Goal: Task Accomplishment & Management: Manage account settings

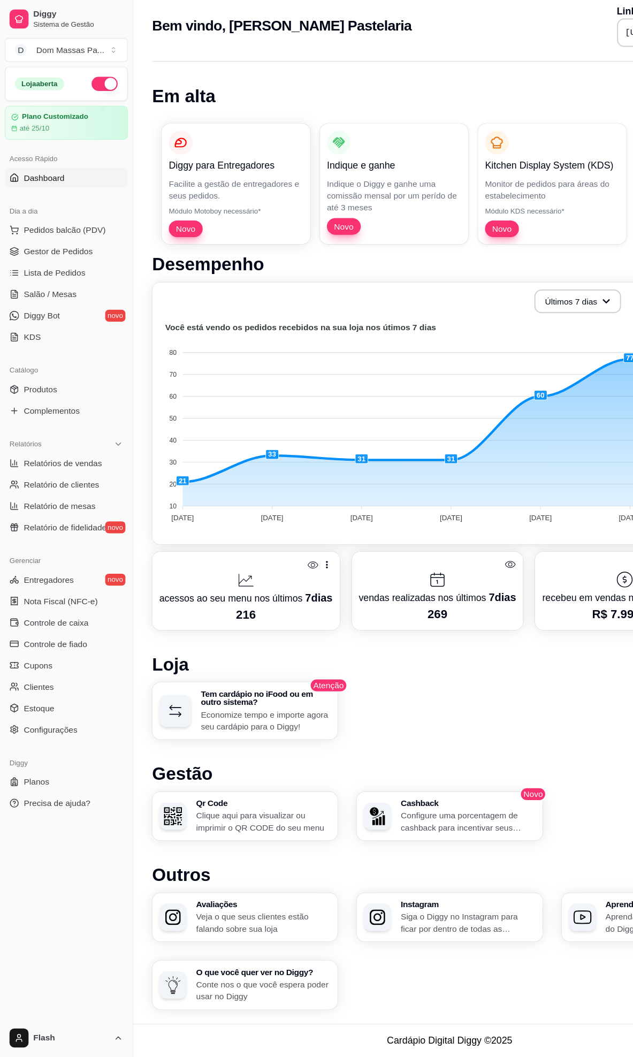
scroll to position [9, 0]
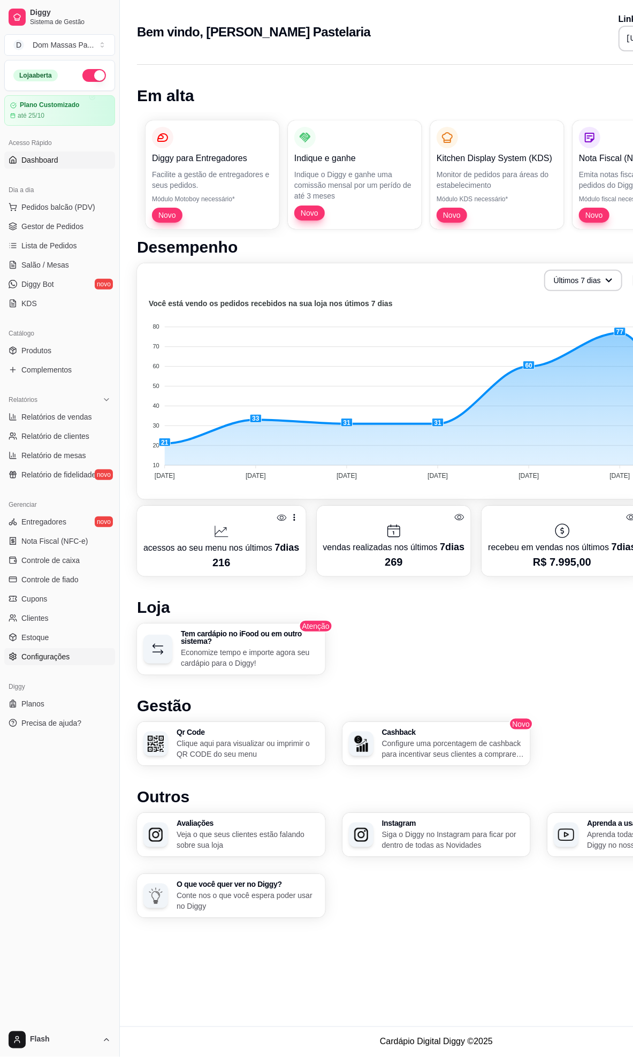
click at [62, 664] on link "Configurações" at bounding box center [59, 656] width 111 height 17
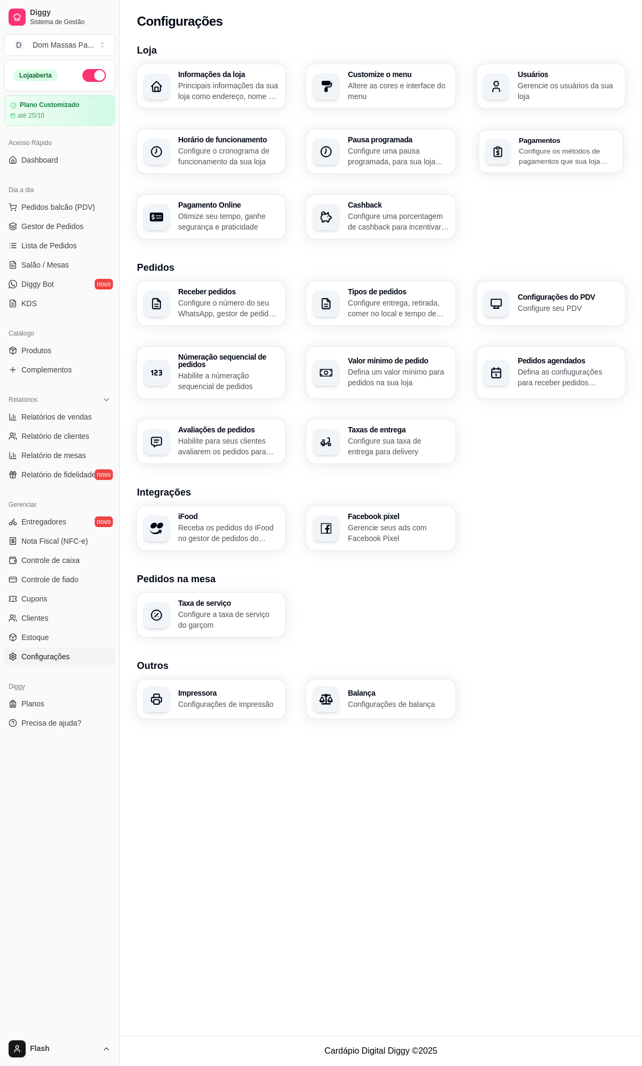
click at [565, 132] on div "Pagamentos Configure os métodos de pagamentos que sua loja aceita" at bounding box center [551, 151] width 144 height 43
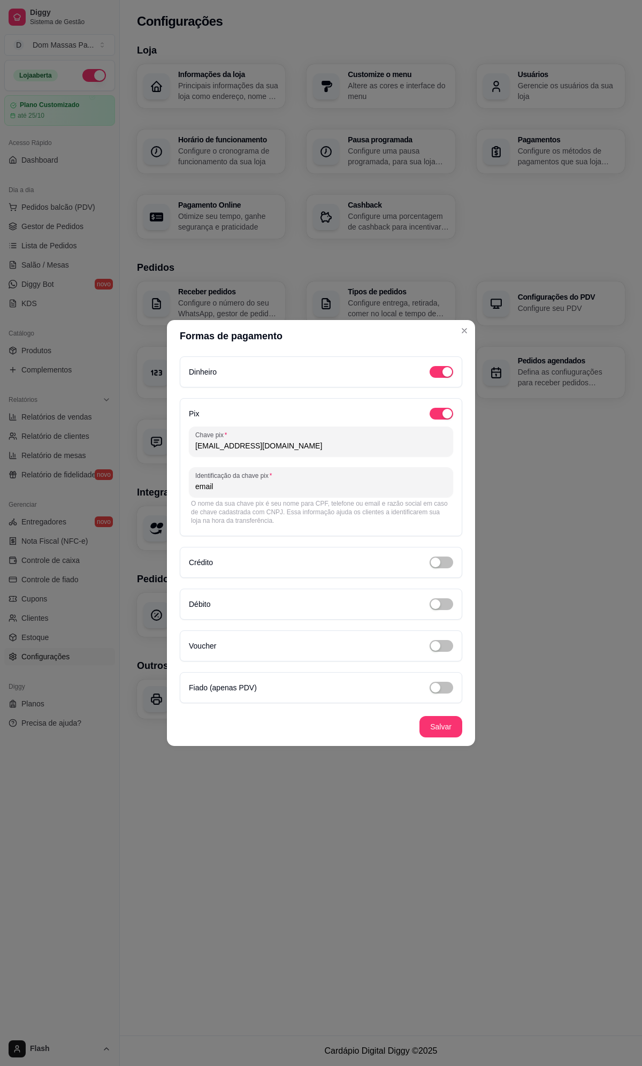
click at [286, 490] on input "email" at bounding box center [321, 486] width 252 height 11
click at [359, 536] on div "Pix Chave pix [EMAIL_ADDRESS][DOMAIN_NAME] Identificação da chave pix email O n…" at bounding box center [321, 467] width 283 height 138
click at [462, 732] on footer "Salvar" at bounding box center [321, 727] width 308 height 39
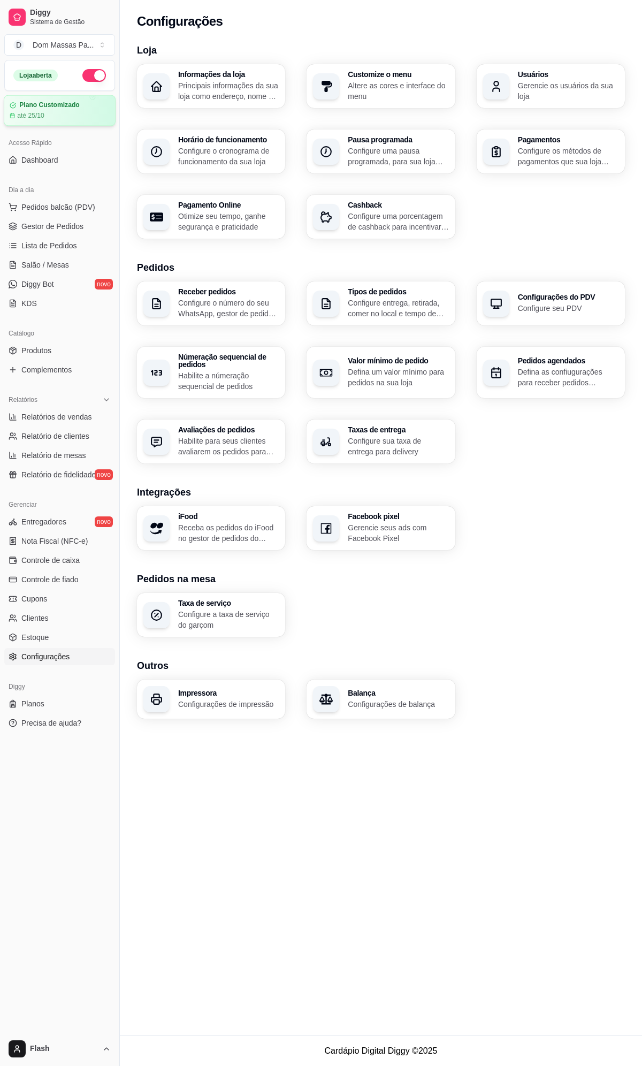
click at [78, 116] on div "até 25/10" at bounding box center [60, 115] width 100 height 9
click at [39, 161] on span "Dashboard" at bounding box center [39, 160] width 37 height 11
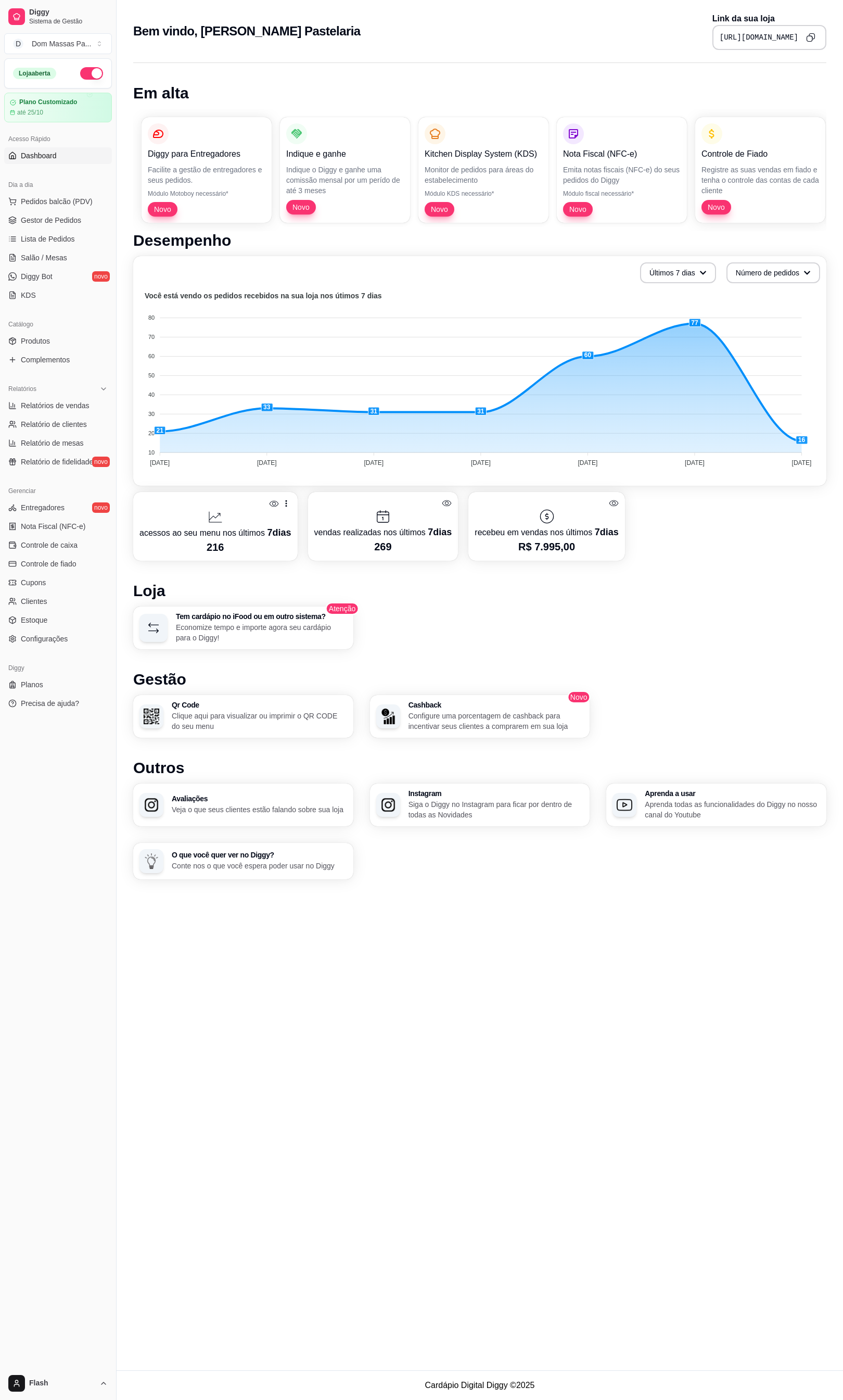
click at [562, 41] on icon "Copy to clipboard" at bounding box center [811, 38] width 10 height 10
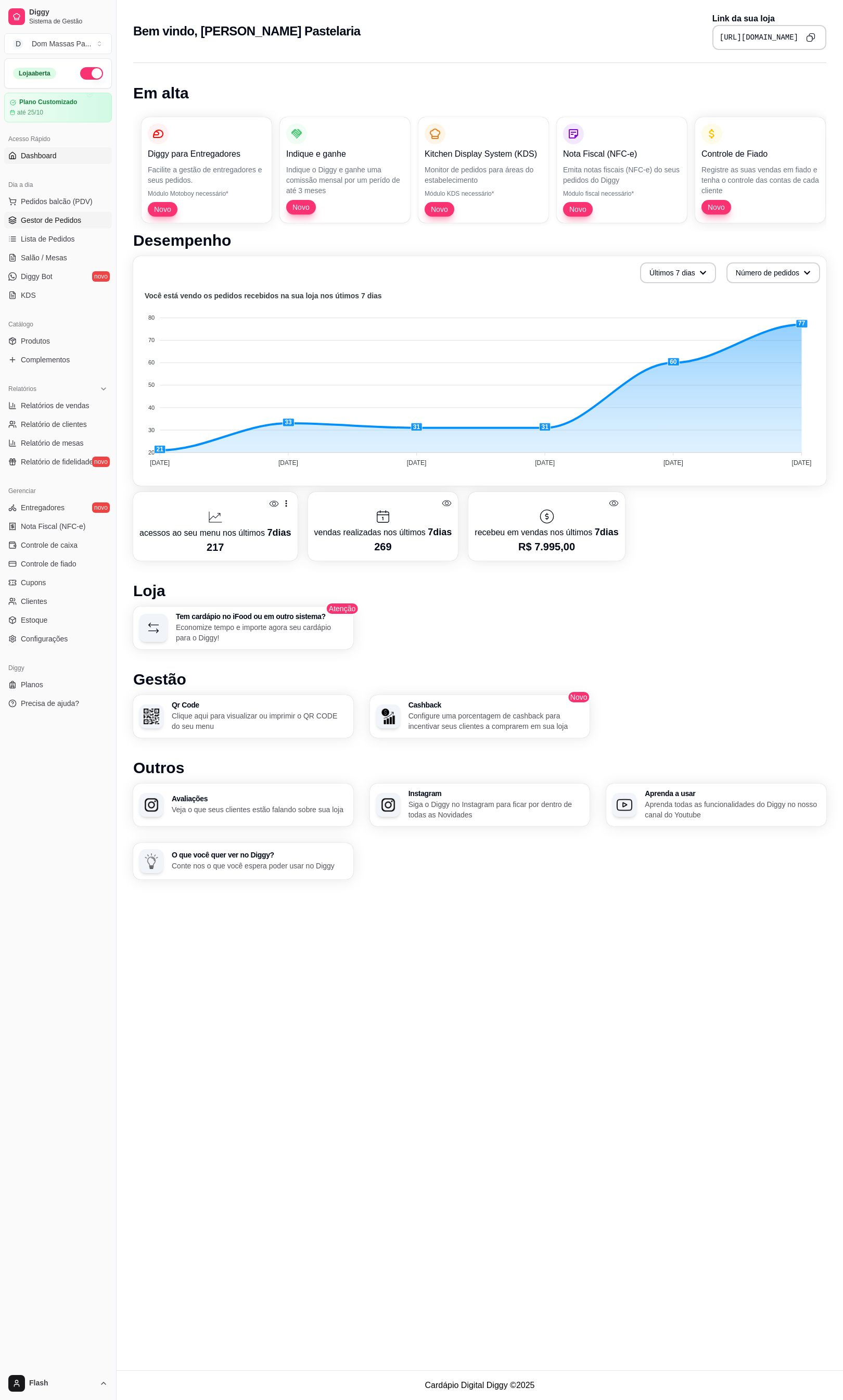
click at [60, 219] on span "Gestor de Pedidos" at bounding box center [51, 220] width 60 height 11
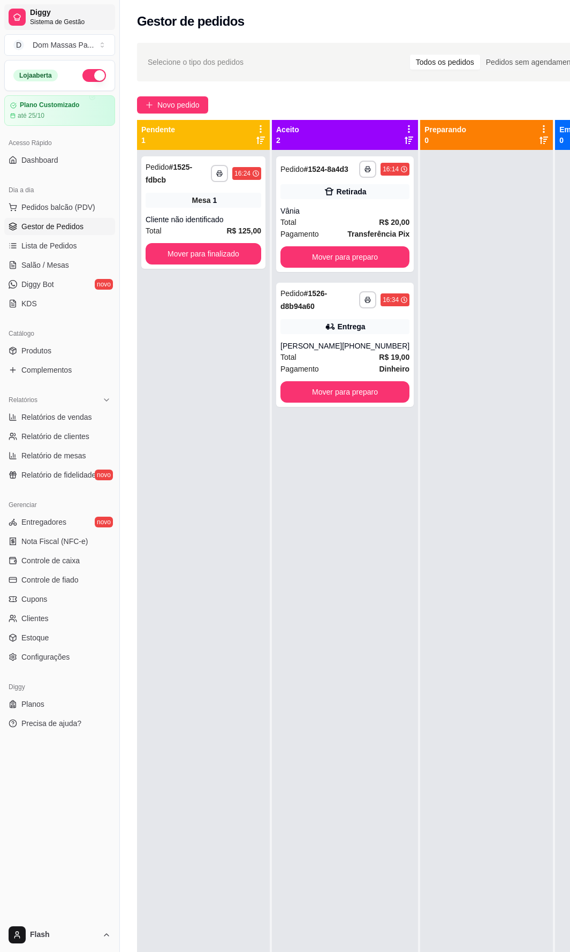
click at [63, 14] on span "Diggy" at bounding box center [70, 13] width 81 height 10
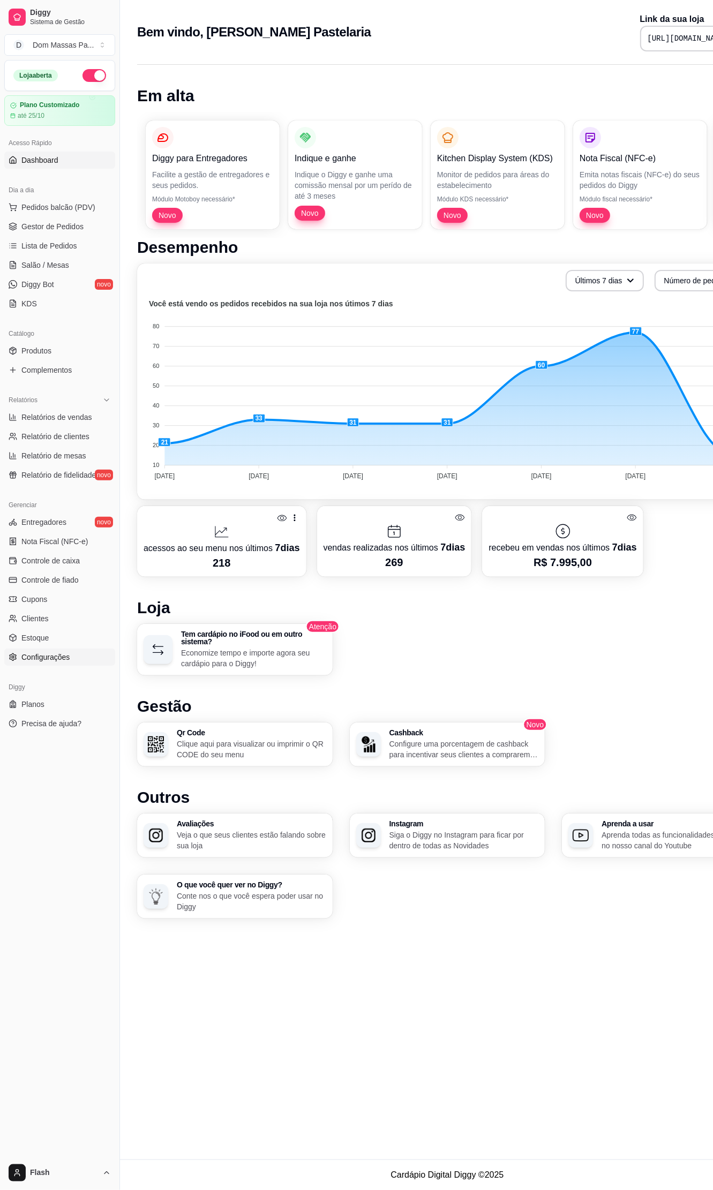
click at [43, 656] on span "Configurações" at bounding box center [45, 657] width 48 height 11
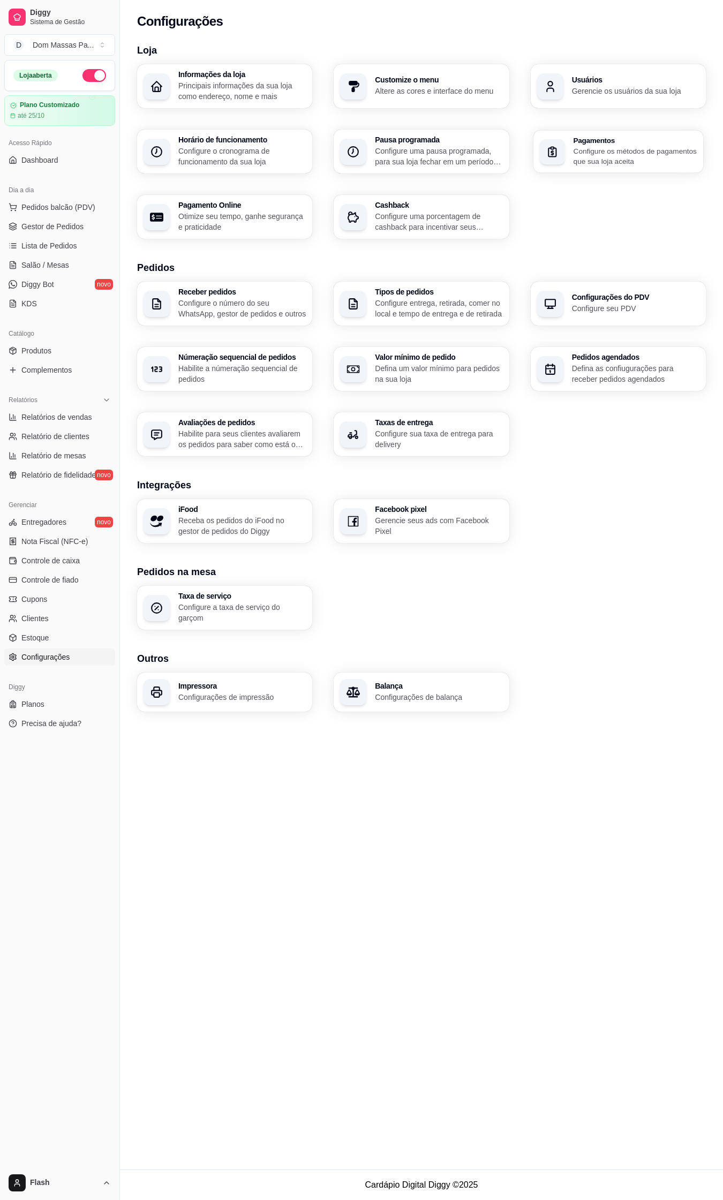
click at [578, 150] on p "Configure os métodos de pagamentos que sua loja aceita" at bounding box center [635, 156] width 124 height 21
click at [578, 169] on div "Pagamentos Configure os métodos de pagamentos que sua loja aceita" at bounding box center [618, 152] width 175 height 44
click at [228, 226] on p "Otimize seu tempo, ganhe segurança e praticidade" at bounding box center [242, 221] width 124 height 21
select select "4.98"
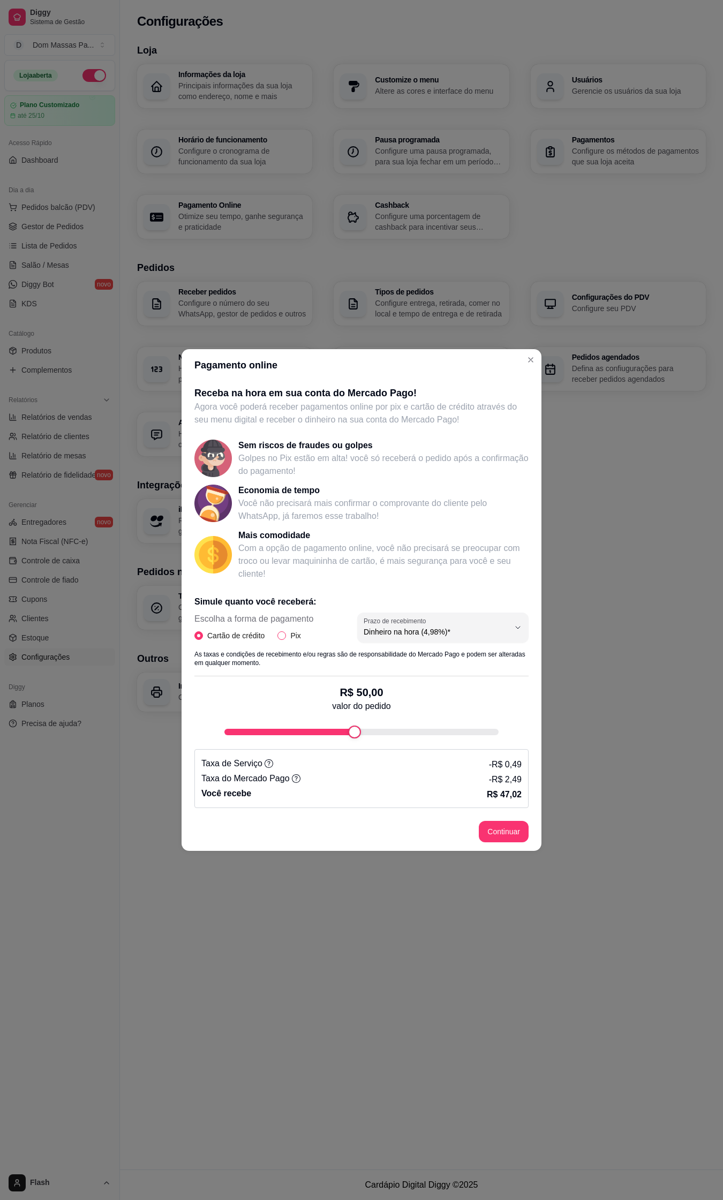
click at [285, 634] on input "Pix" at bounding box center [281, 635] width 9 height 9
radio input "true"
radio input "false"
click at [353, 735] on div "fee-calculator" at bounding box center [354, 731] width 13 height 13
click at [499, 831] on button "Continuar" at bounding box center [504, 831] width 50 height 21
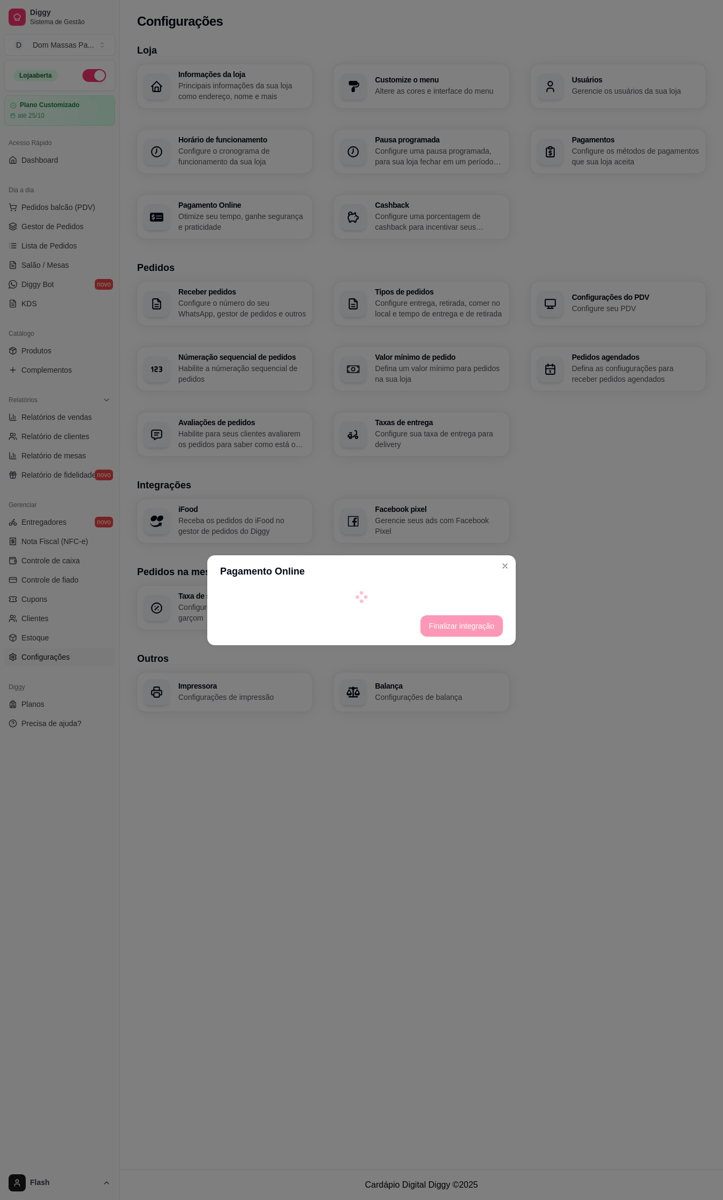
select select "4.98"
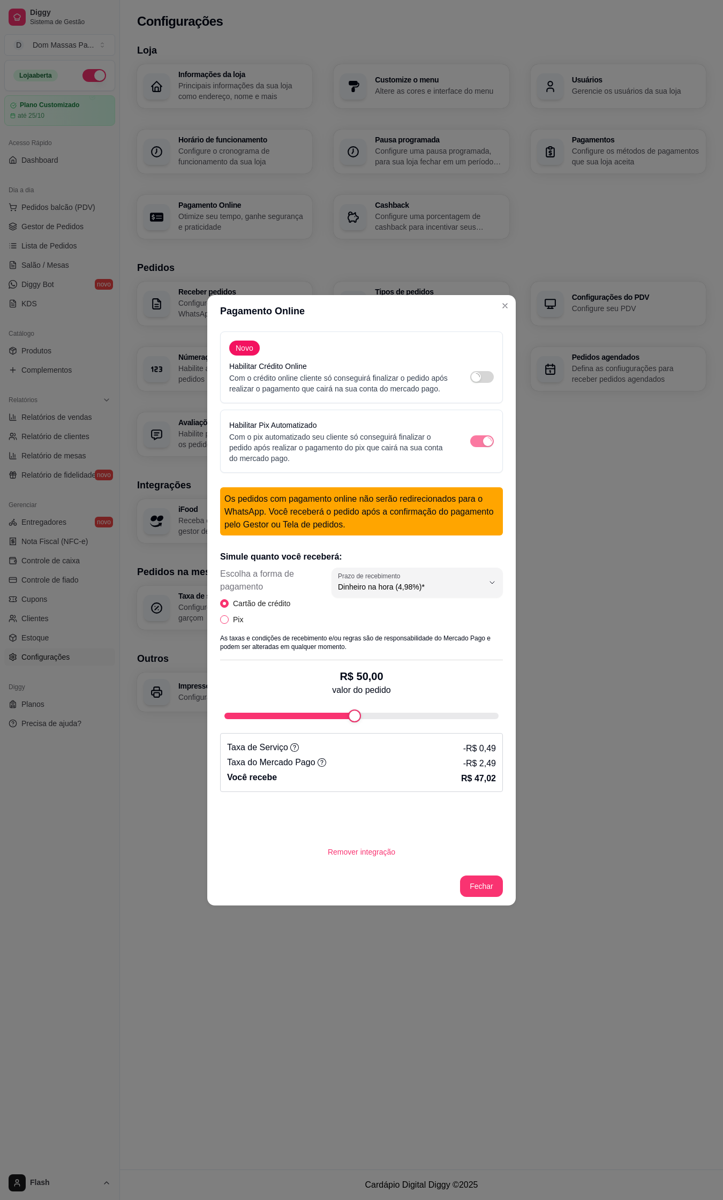
click at [225, 621] on input "Pix" at bounding box center [224, 619] width 9 height 9
radio input "true"
radio input "false"
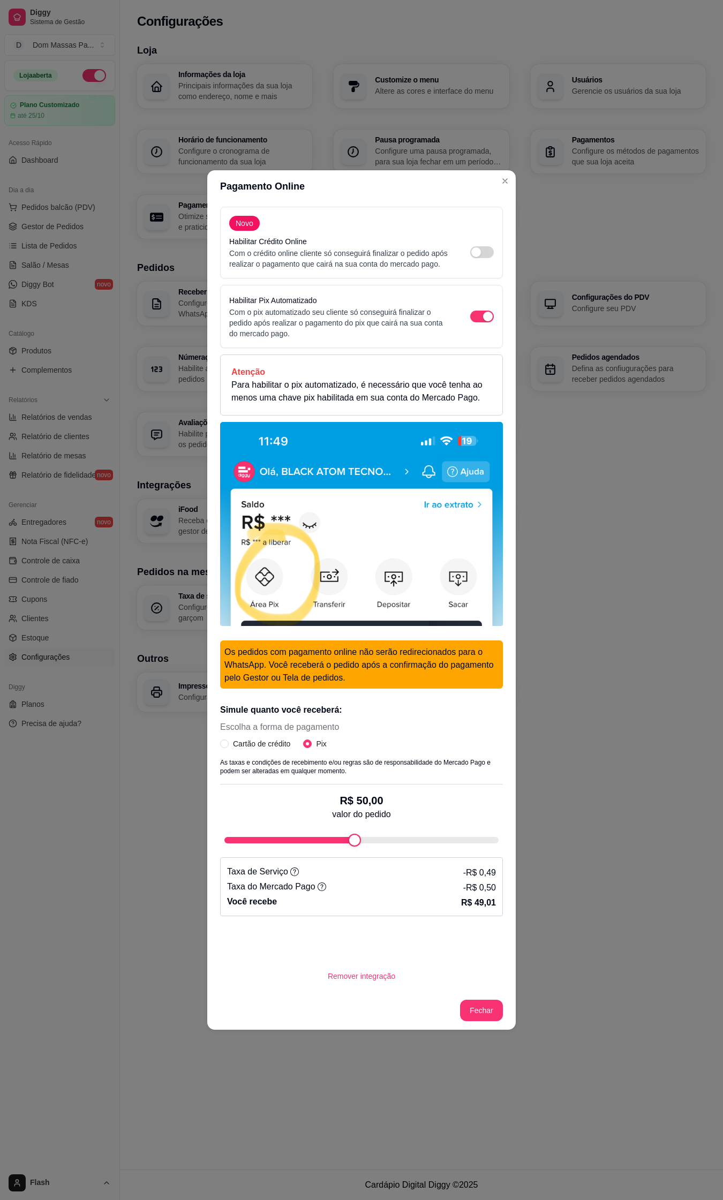
click at [399, 482] on img at bounding box center [361, 524] width 283 height 204
click at [438, 376] on p "Atenção" at bounding box center [361, 372] width 260 height 13
click at [493, 307] on div "Habilitar Pix Automatizado Com o pix automatizado seu cliente só conseguirá fin…" at bounding box center [361, 316] width 264 height 45
click at [483, 316] on div "button" at bounding box center [488, 317] width 10 height 10
click at [486, 306] on div "Habilitar Pix Automatizado Com o pix automatizado seu cliente só conseguirá fin…" at bounding box center [361, 316] width 264 height 45
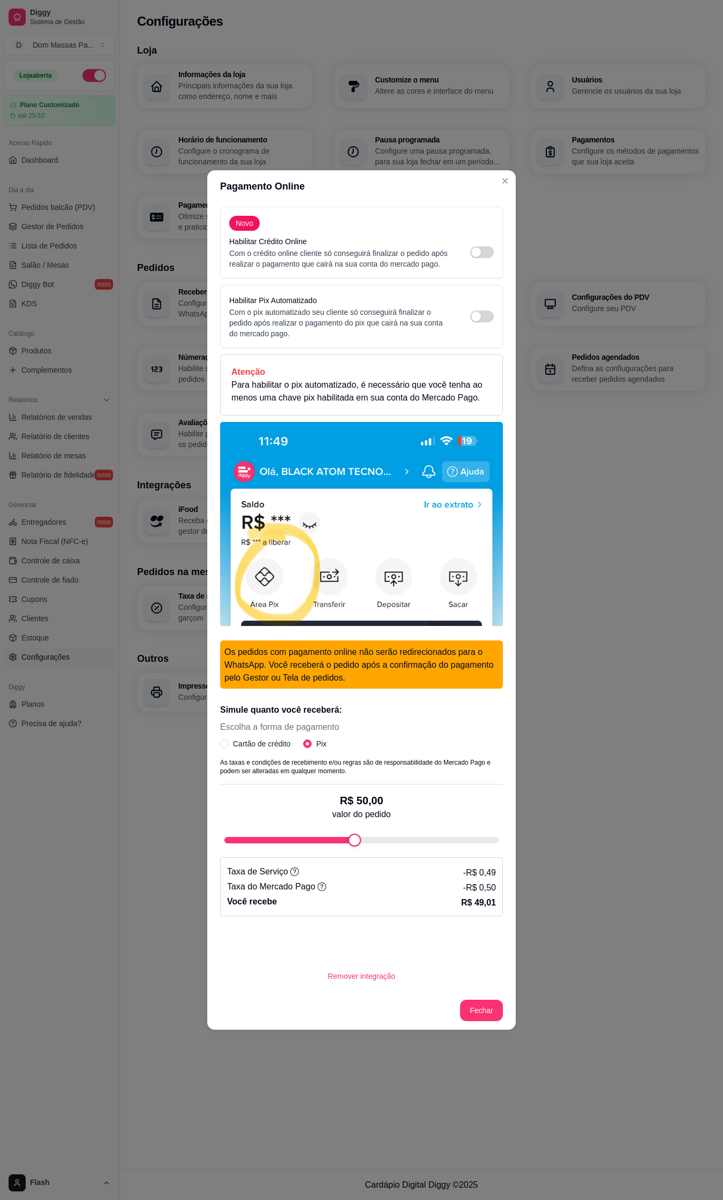
click at [474, 322] on div "Habilitar Pix Automatizado Com o pix automatizado seu cliente só conseguirá fin…" at bounding box center [361, 316] width 264 height 45
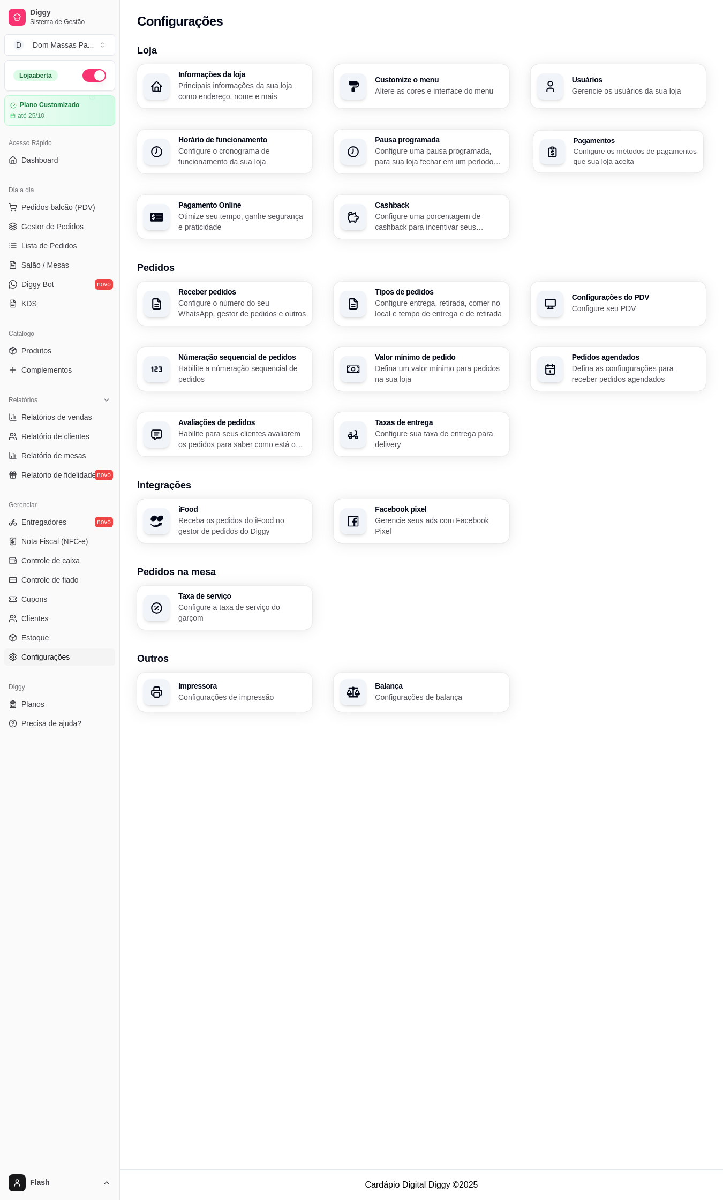
click at [578, 150] on p "Configure os métodos de pagamentos que sua loja aceita" at bounding box center [635, 156] width 124 height 21
click at [202, 311] on p "Configure o número do seu WhatsApp, gestor de pedidos e outros" at bounding box center [241, 308] width 127 height 21
click at [268, 222] on p "Otimize seu tempo, ganhe segurança e praticidade" at bounding box center [242, 221] width 124 height 21
select select "4.98"
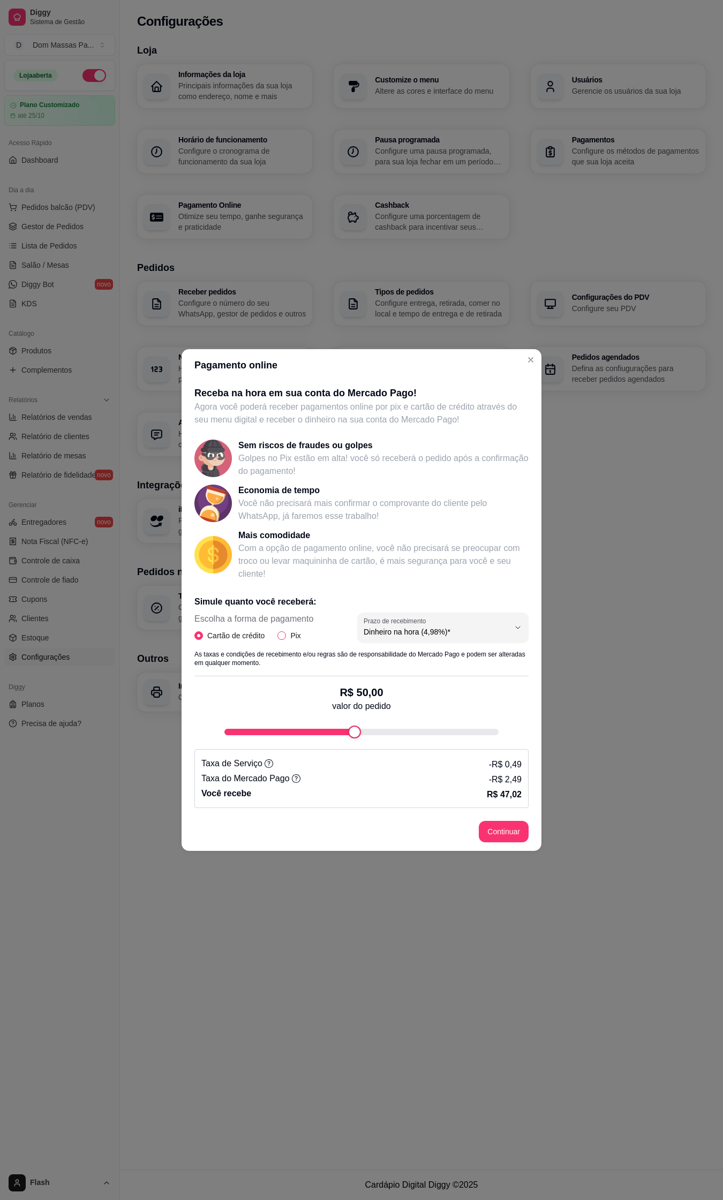
click at [287, 638] on span "Pix" at bounding box center [295, 636] width 19 height 12
click at [286, 638] on input "Pix" at bounding box center [281, 635] width 9 height 9
radio input "true"
radio input "false"
click at [506, 823] on button "Continuar" at bounding box center [504, 831] width 48 height 21
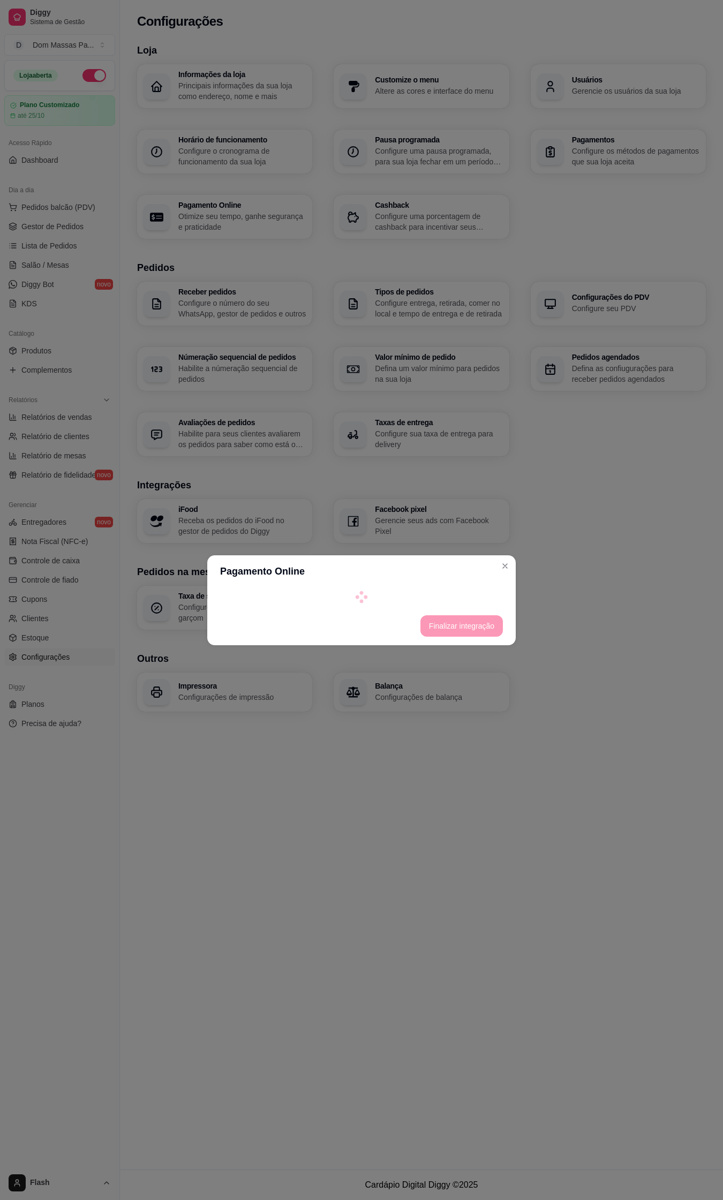
select select "4.98"
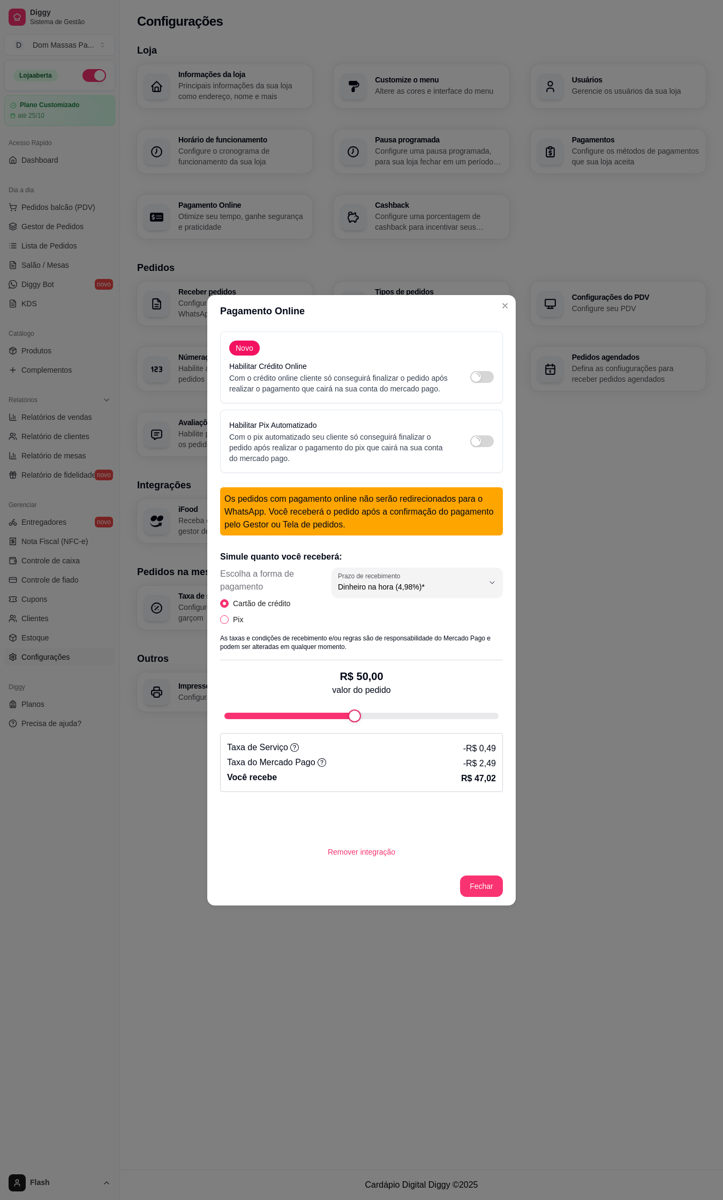
click at [231, 622] on span "Pix" at bounding box center [238, 620] width 19 height 12
click at [229, 622] on input "Pix" at bounding box center [224, 619] width 9 height 9
radio input "true"
radio input "false"
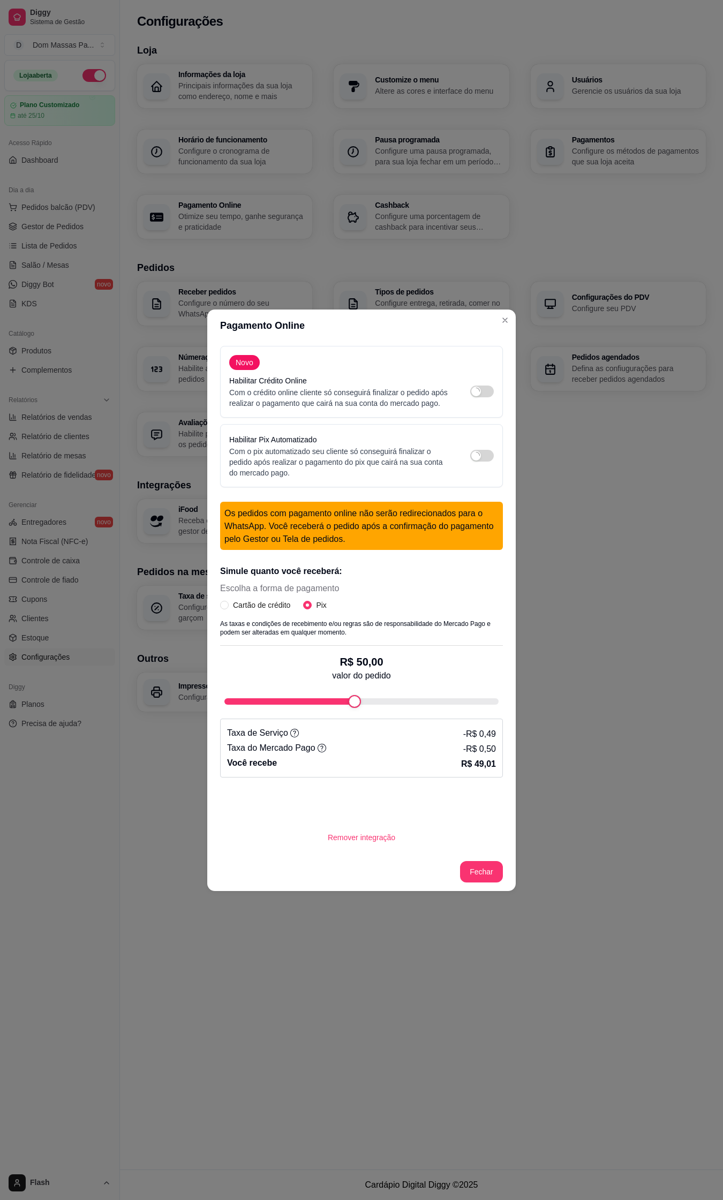
drag, startPoint x: 474, startPoint y: 462, endPoint x: 478, endPoint y: 455, distance: 7.7
click at [474, 461] on div "Habilitar Pix Automatizado Com o pix automatizado seu cliente só conseguirá fin…" at bounding box center [361, 455] width 264 height 45
click at [380, 838] on button "Remover integração" at bounding box center [361, 837] width 85 height 21
click at [328, 804] on button "sim" at bounding box center [325, 805] width 40 height 20
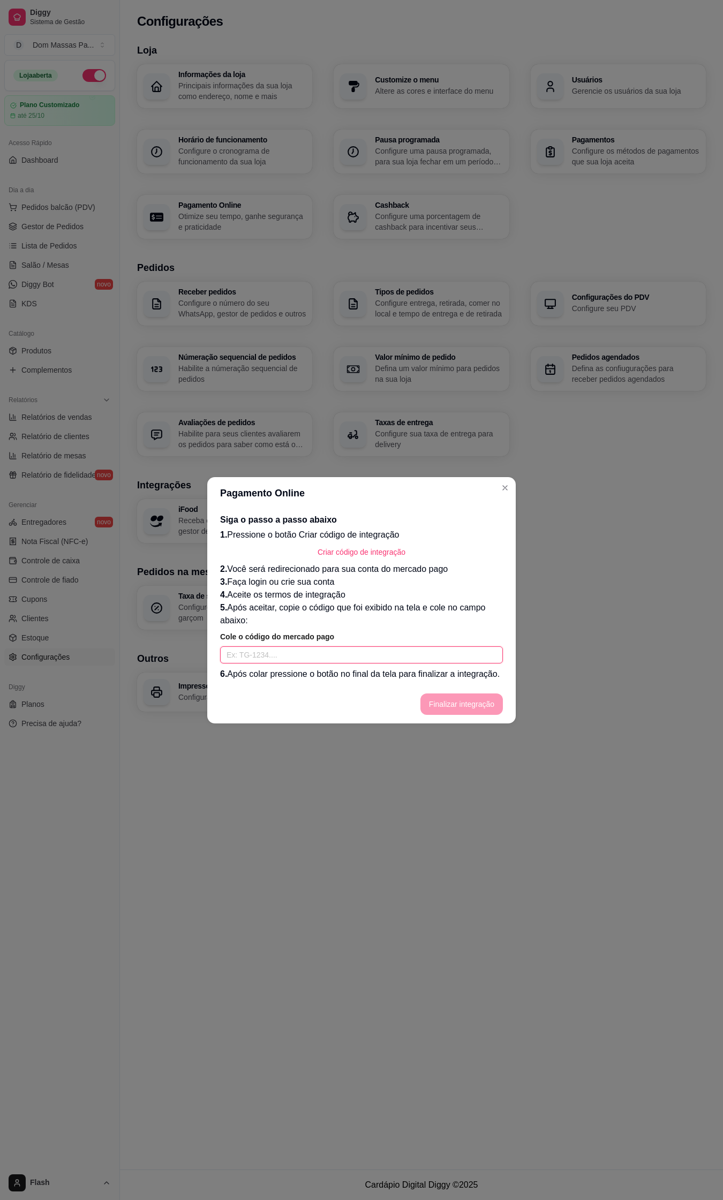
click at [347, 656] on input "text" at bounding box center [361, 654] width 283 height 17
click at [379, 546] on button "Criar código de integração" at bounding box center [361, 551] width 105 height 21
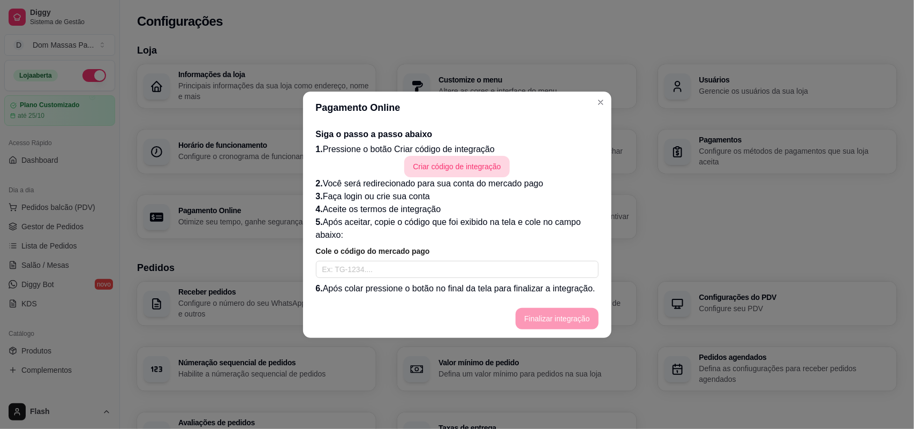
click at [480, 166] on button "Criar código de integração" at bounding box center [456, 166] width 105 height 21
click at [458, 266] on input "text" at bounding box center [457, 269] width 283 height 17
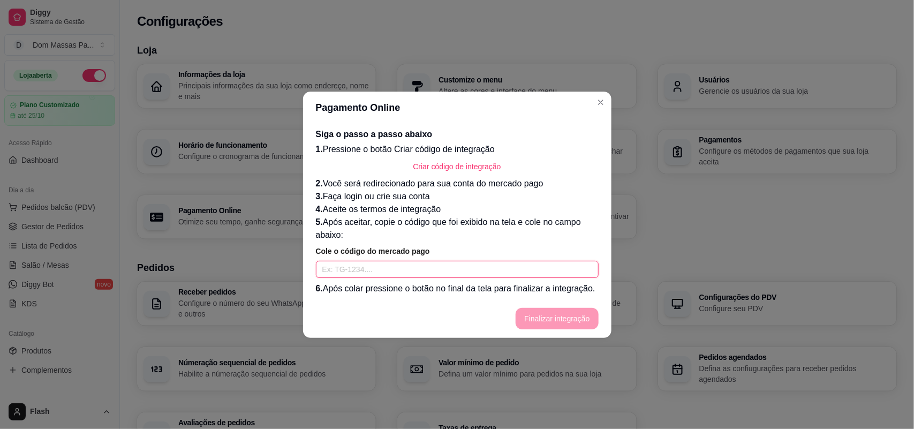
click at [458, 266] on input "text" at bounding box center [457, 269] width 283 height 17
click at [434, 170] on button "Criar código de integração" at bounding box center [457, 166] width 102 height 21
click at [527, 164] on link "Criar código de integração" at bounding box center [457, 166] width 283 height 21
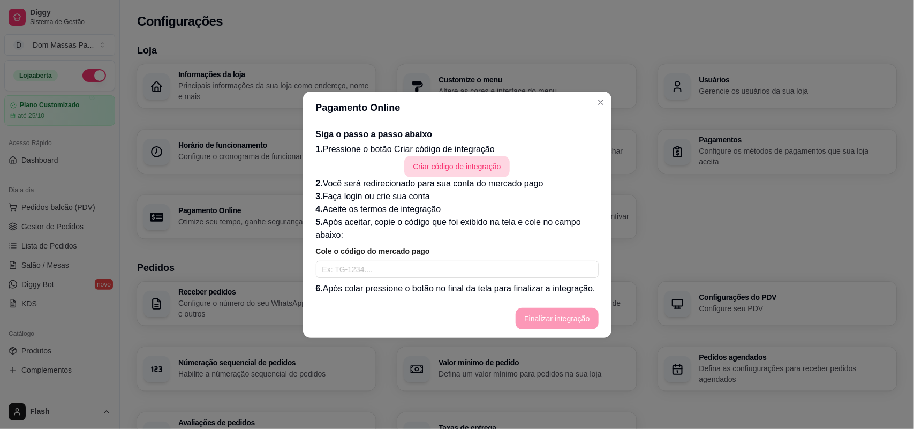
click at [449, 165] on button "Criar código de integração" at bounding box center [456, 166] width 105 height 21
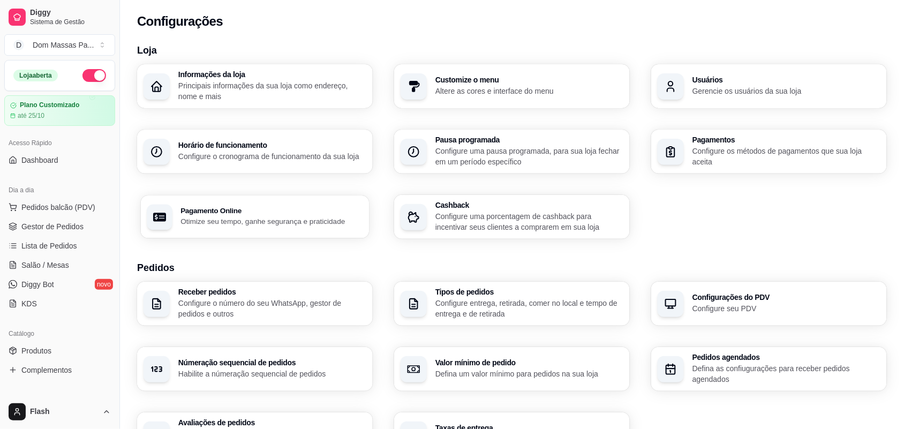
click at [324, 223] on p "Otimize seu tempo, ganhe segurança e praticidade" at bounding box center [271, 221] width 182 height 10
select select "4.98"
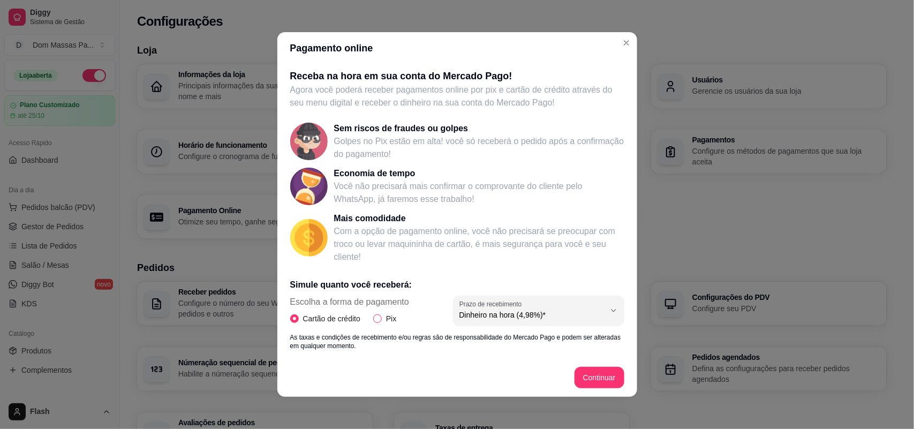
click at [373, 317] on input "Pix" at bounding box center [377, 318] width 9 height 9
radio input "true"
radio input "false"
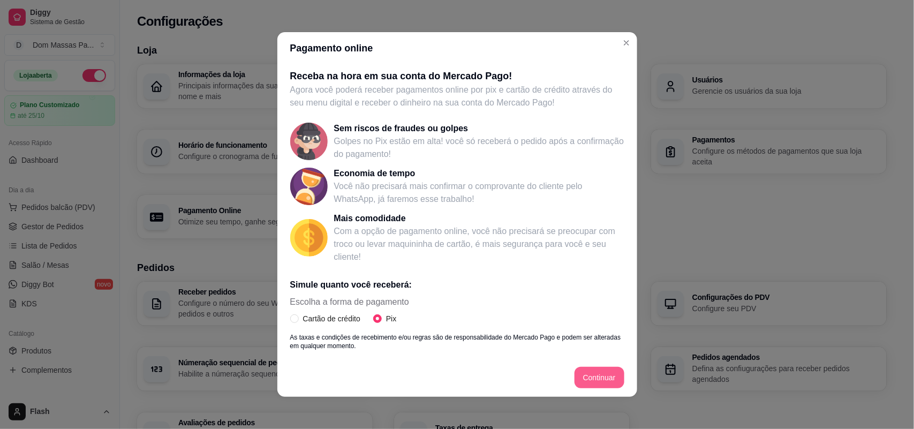
click at [578, 375] on button "Continuar" at bounding box center [599, 377] width 50 height 21
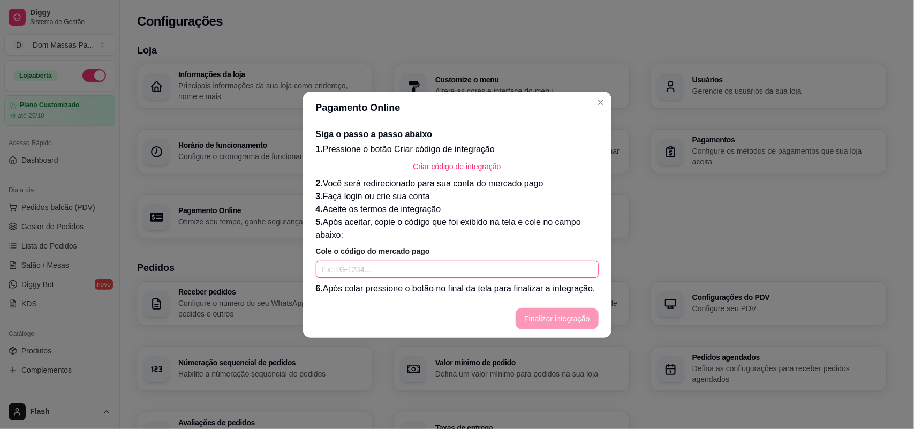
click at [376, 266] on input "text" at bounding box center [457, 269] width 283 height 17
paste input "TG-68dc46be6af47d0001647c8d-2196499410"
type input "TG-68dc46be6af47d0001647c8d-2196499410"
click at [536, 314] on button "Finalizar integração" at bounding box center [557, 318] width 80 height 21
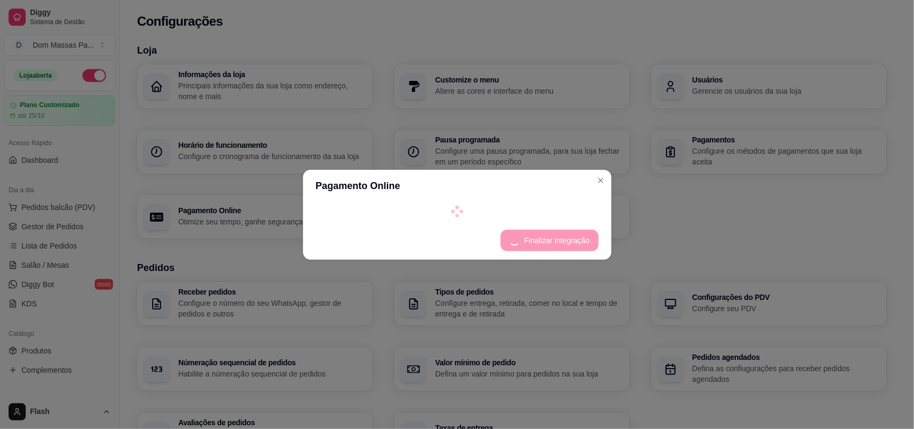
select select "4.98"
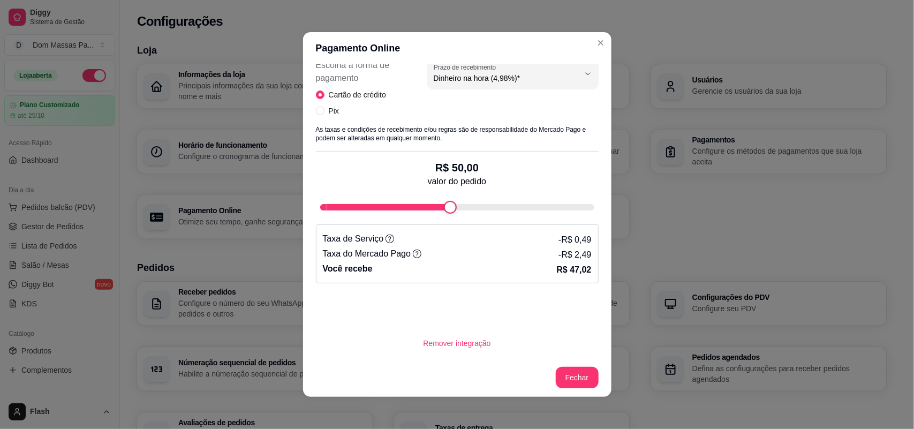
scroll to position [491, 0]
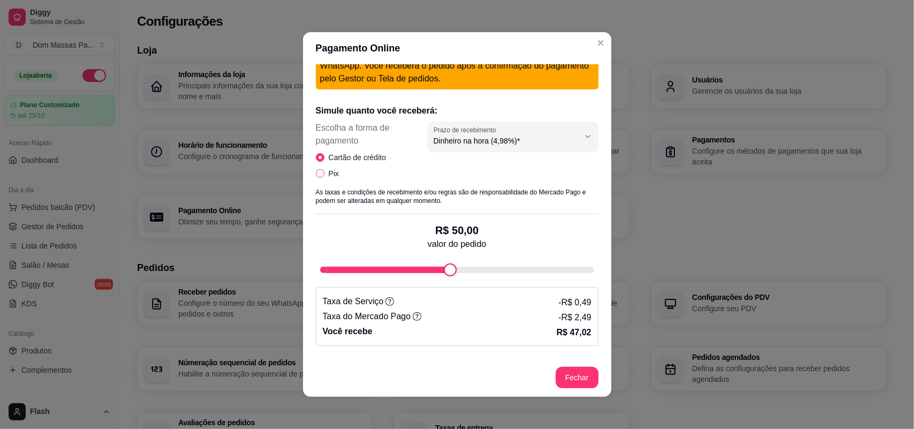
click at [324, 172] on span "Pix" at bounding box center [333, 174] width 19 height 12
click at [322, 172] on input "Pix" at bounding box center [320, 173] width 9 height 9
radio input "true"
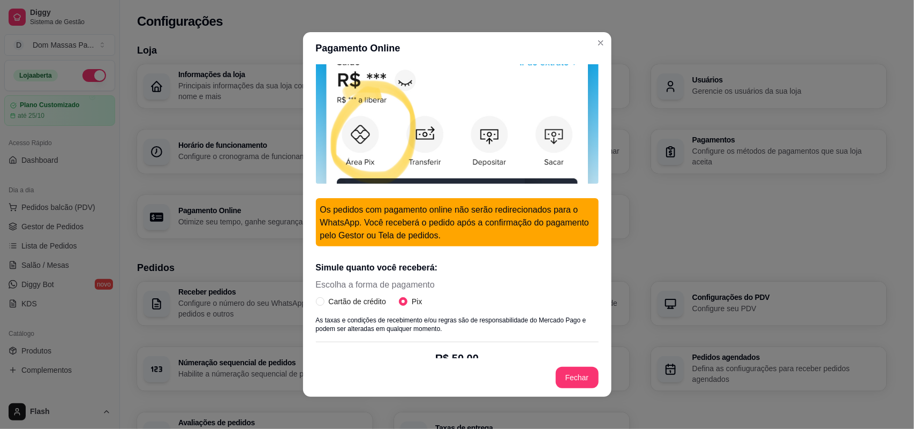
scroll to position [0, 0]
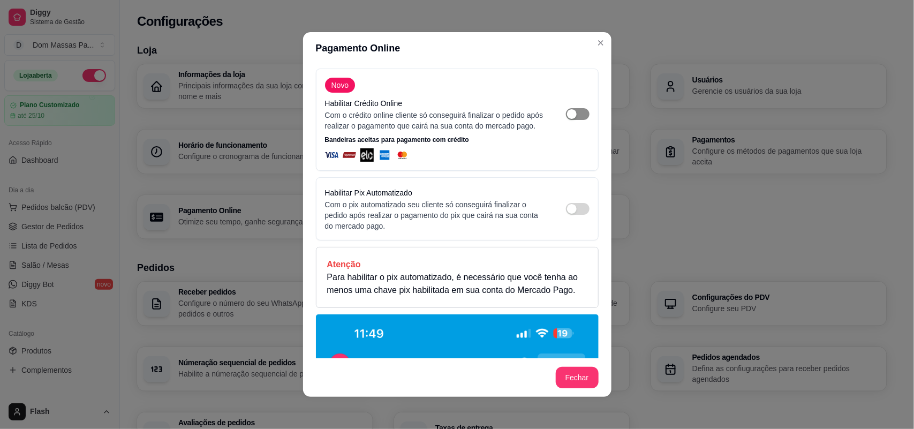
click at [566, 116] on span "button" at bounding box center [578, 114] width 24 height 12
click at [566, 114] on span "button" at bounding box center [578, 114] width 24 height 12
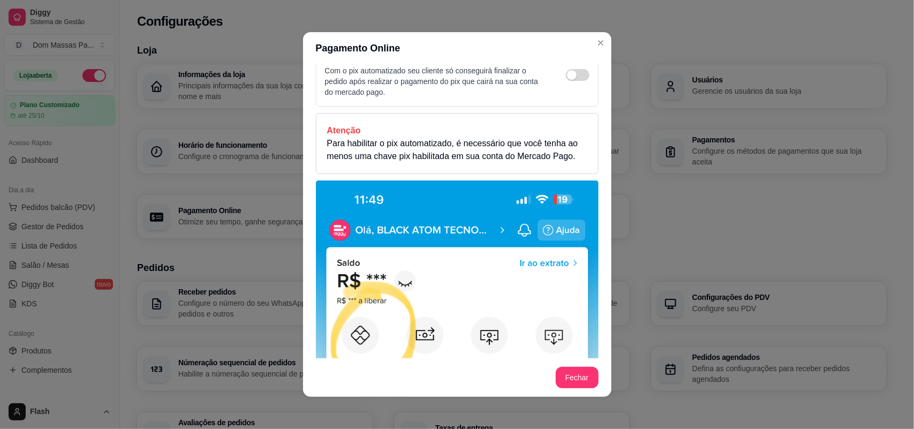
scroll to position [201, 0]
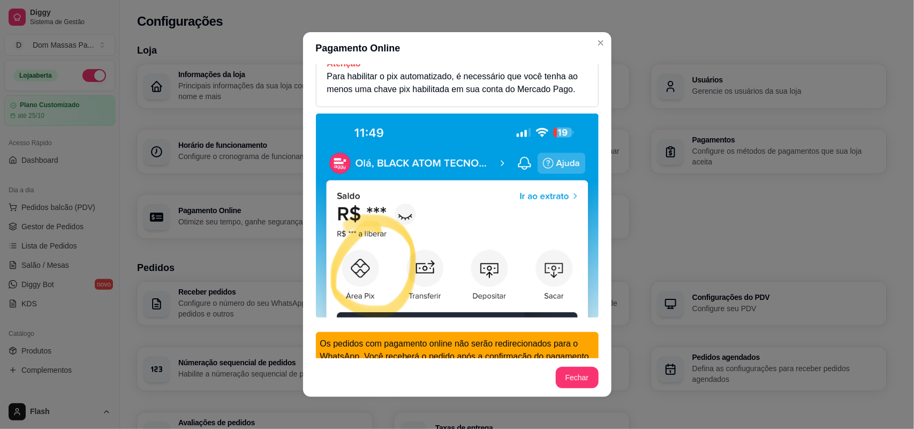
click at [514, 230] on img at bounding box center [457, 216] width 283 height 204
click at [518, 220] on img at bounding box center [457, 216] width 283 height 204
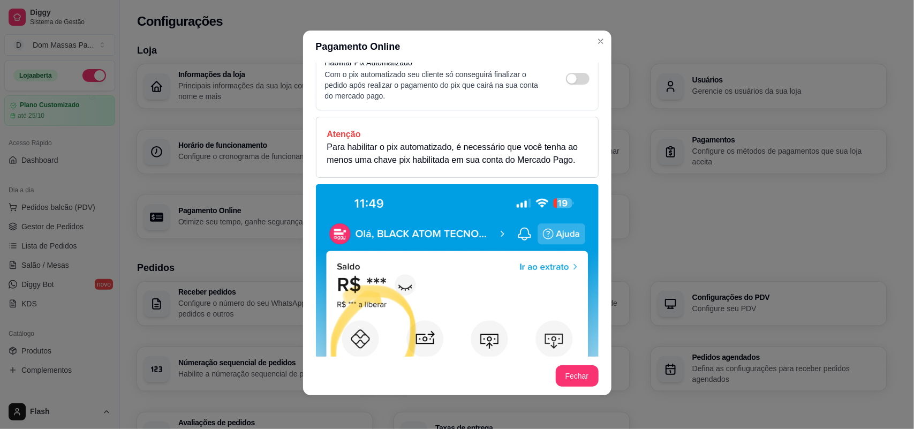
scroll to position [0, 0]
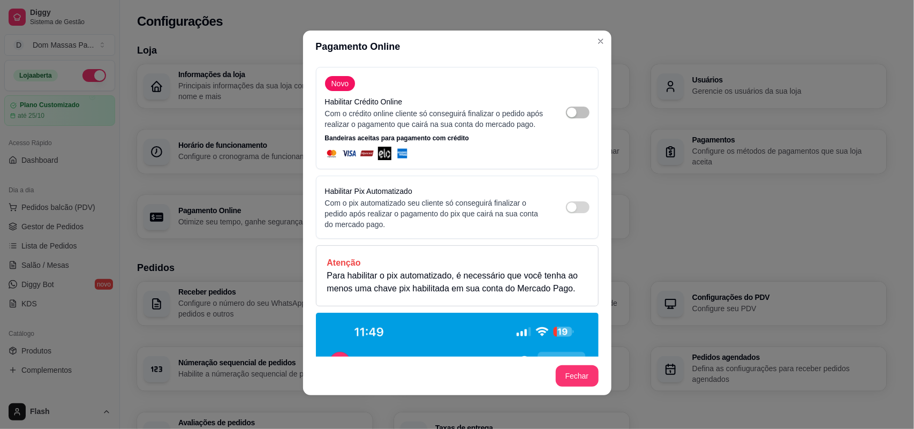
click at [565, 209] on div "Habilitar Pix Automatizado Com o pix automatizado seu cliente só conseguirá fin…" at bounding box center [457, 207] width 264 height 45
click at [577, 218] on div "Habilitar Pix Automatizado Com o pix automatizado seu cliente só conseguirá fin…" at bounding box center [457, 207] width 283 height 63
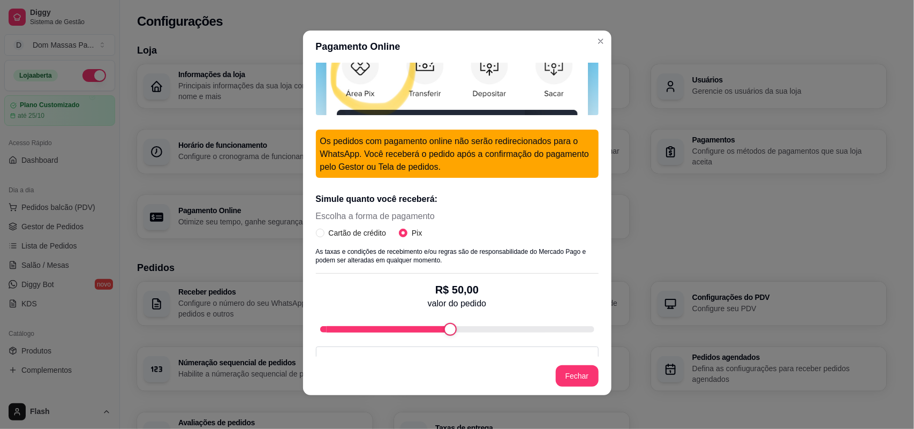
scroll to position [530, 0]
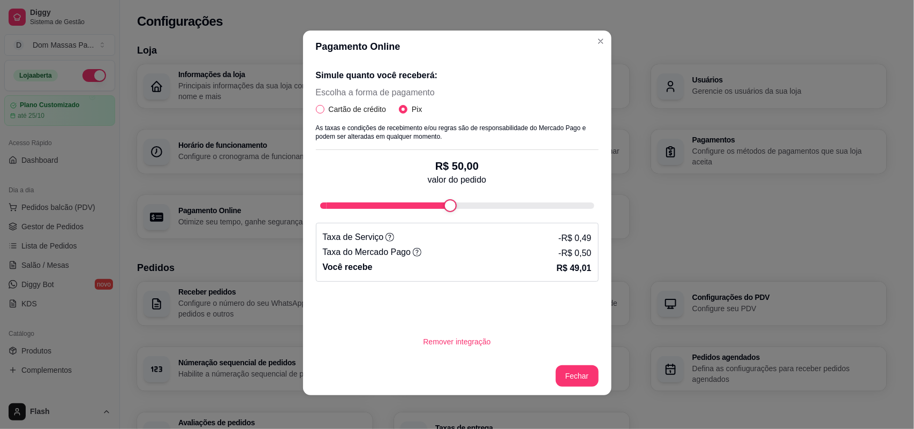
click at [357, 106] on span "Cartão de crédito" at bounding box center [357, 109] width 66 height 12
click at [324, 106] on input "Cartão de crédito" at bounding box center [320, 109] width 9 height 9
radio input "true"
radio input "false"
select select "4.98"
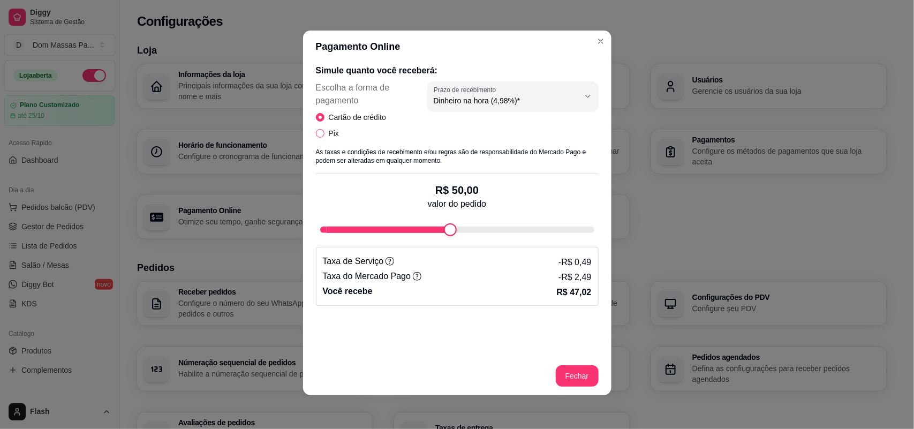
click at [335, 132] on span "Pix" at bounding box center [333, 133] width 19 height 12
click at [324, 132] on input "Pix" at bounding box center [320, 133] width 9 height 9
radio input "true"
radio input "false"
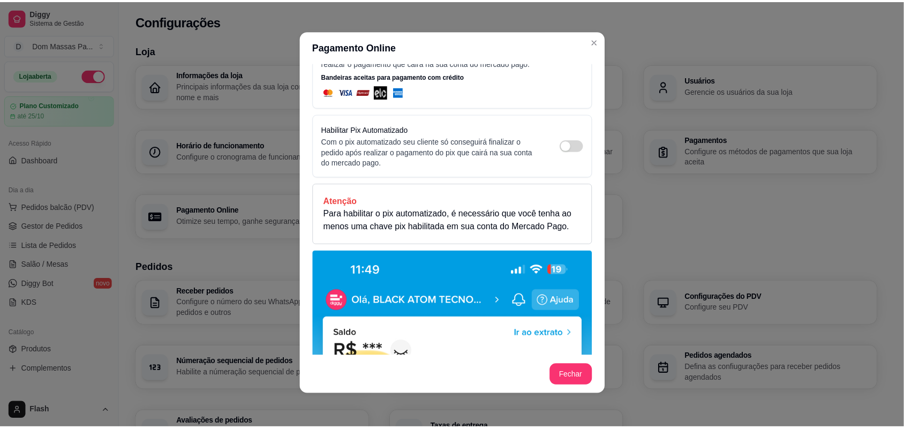
scroll to position [0, 0]
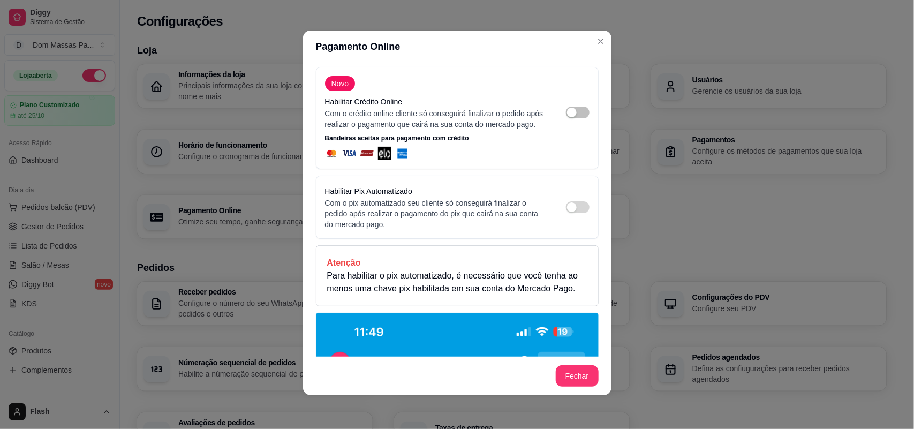
click at [565, 209] on div "Habilitar Pix Automatizado Com o pix automatizado seu cliente só conseguirá fin…" at bounding box center [457, 207] width 264 height 45
click at [565, 225] on div "Habilitar Pix Automatizado Com o pix automatizado seu cliente só conseguirá fin…" at bounding box center [457, 207] width 264 height 45
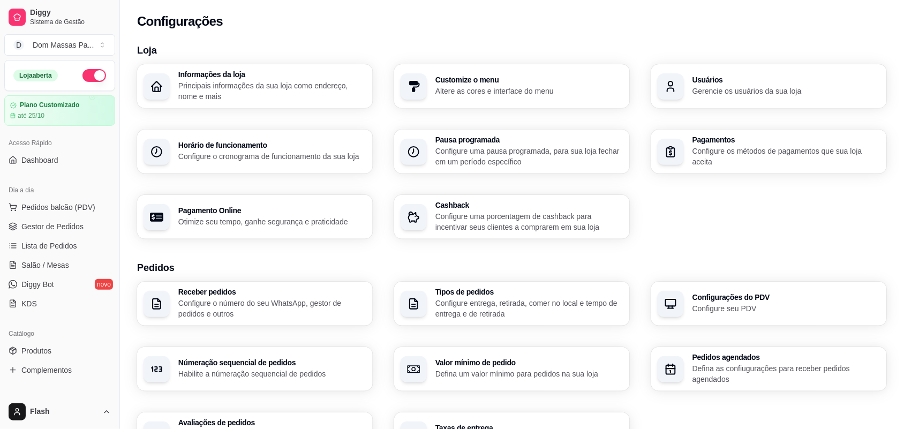
click at [294, 208] on h3 "Pagamento Online" at bounding box center [272, 210] width 188 height 7
select select "4.98"
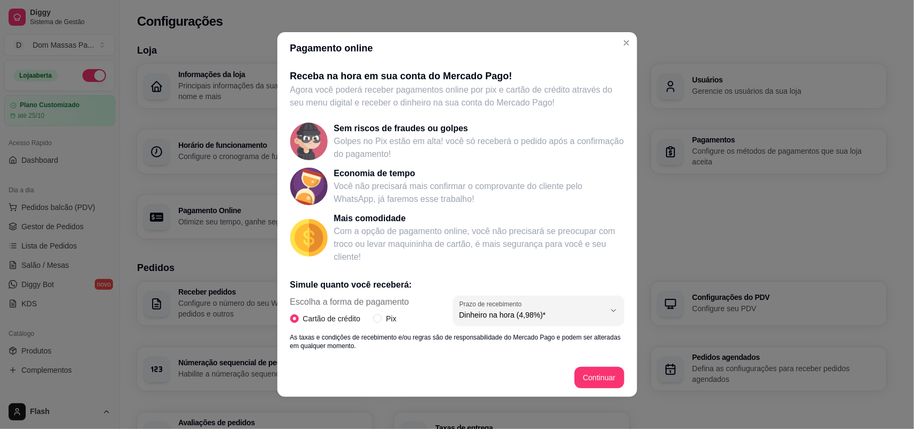
scroll to position [134, 0]
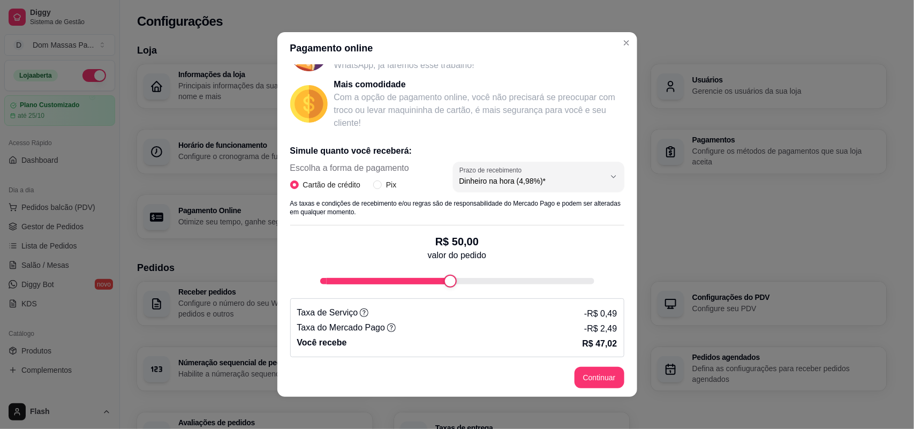
click at [359, 194] on div "Escolha a forma de pagamento Cartão de crédito Pix 4.98 Prazo de recebimento Di…" at bounding box center [457, 180] width 334 height 37
click at [382, 187] on span "Pix" at bounding box center [391, 185] width 19 height 12
click at [377, 187] on input "Pix" at bounding box center [377, 184] width 9 height 9
radio input "true"
radio input "false"
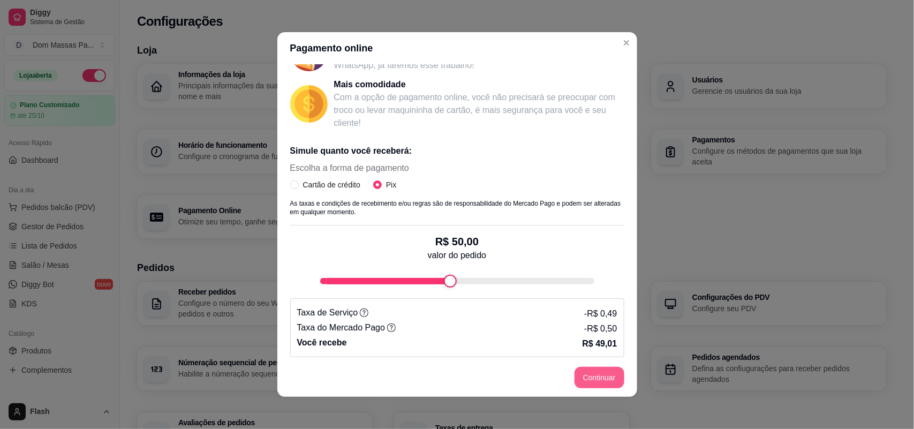
click at [577, 376] on button "Continuar" at bounding box center [599, 377] width 50 height 21
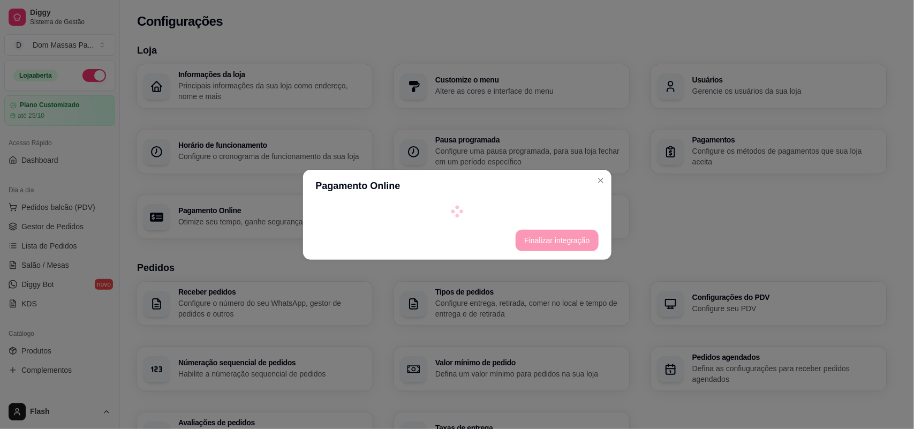
select select "4.98"
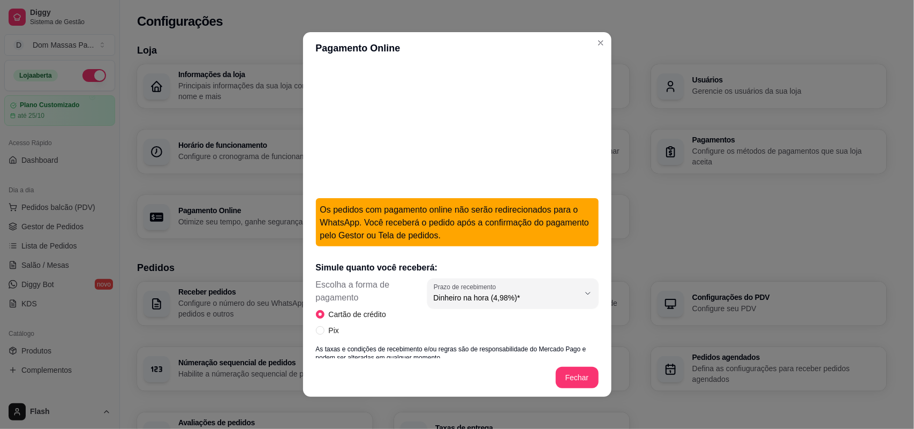
scroll to position [558, 0]
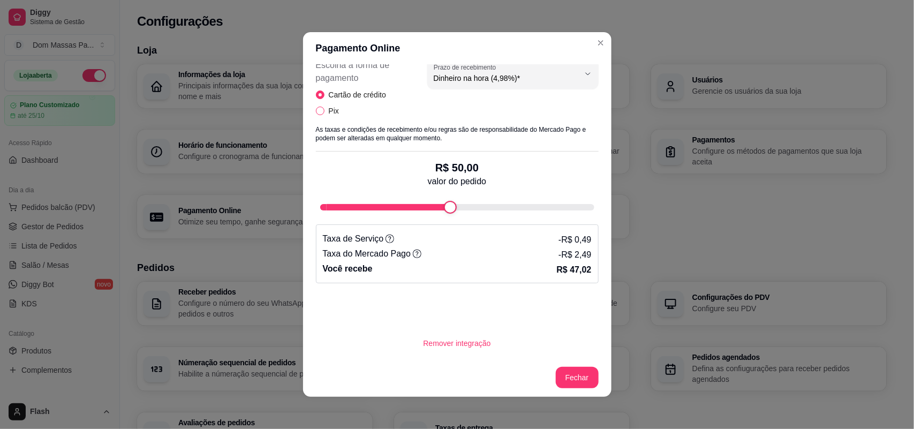
click at [334, 106] on span "Pix" at bounding box center [333, 111] width 19 height 12
click at [324, 107] on input "Pix" at bounding box center [320, 111] width 9 height 9
radio input "true"
radio input "false"
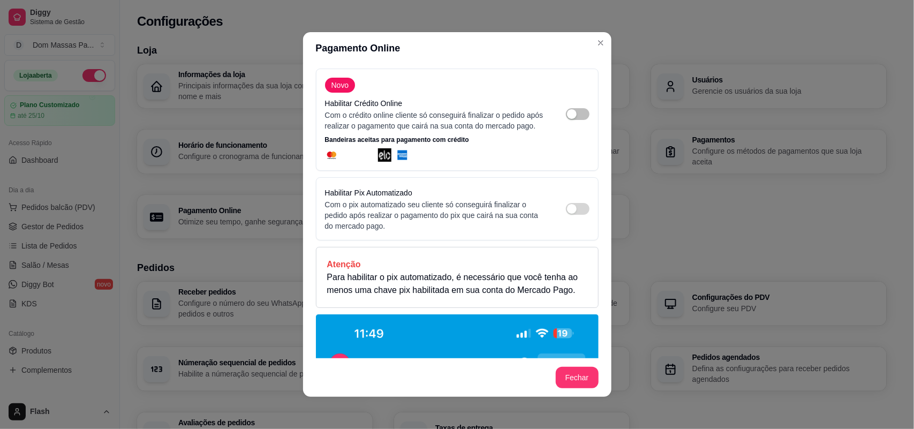
scroll to position [67, 0]
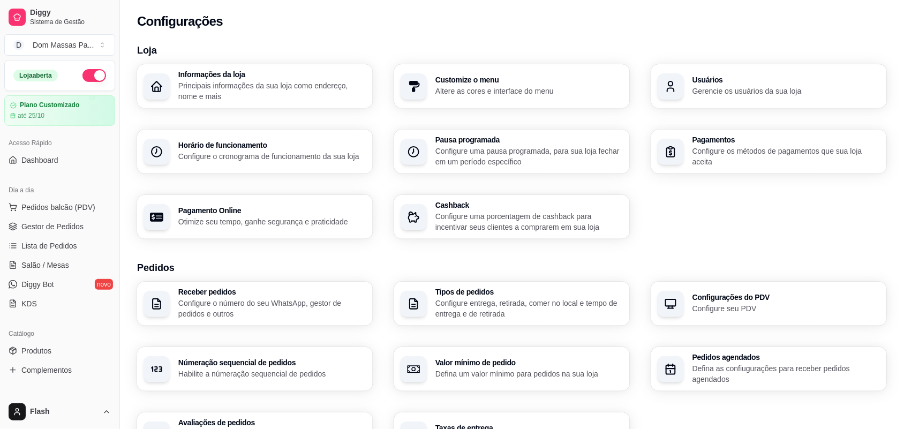
click at [299, 229] on div "Pagamento Online Otimize seu tempo, ganhe segurança e praticidade" at bounding box center [255, 217] width 236 height 44
select select "4.98"
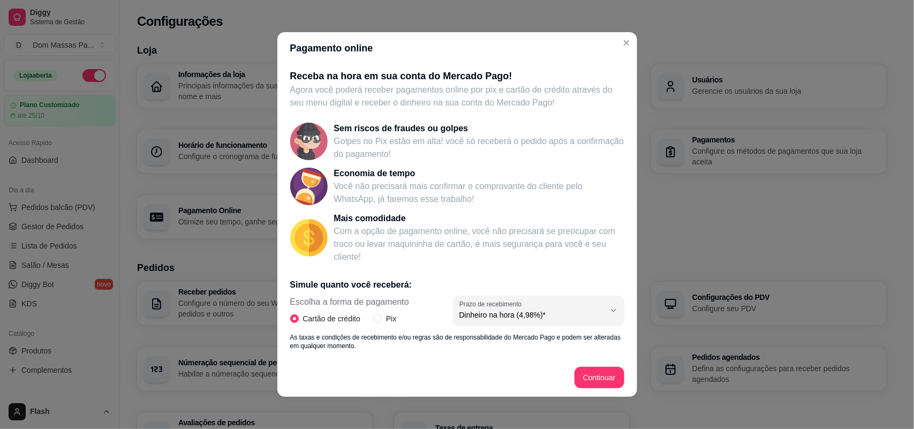
scroll to position [137, 0]
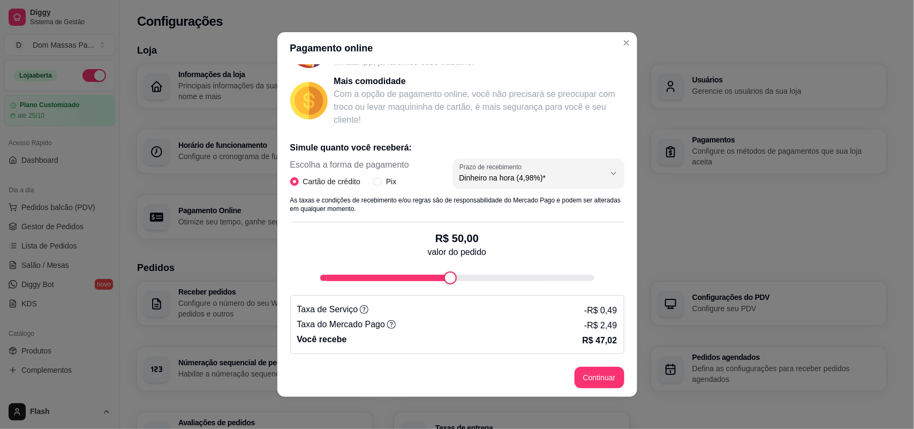
click at [375, 170] on span "Escolha a forma de pagamento" at bounding box center [349, 164] width 119 height 13
click at [375, 179] on input "Pix" at bounding box center [377, 181] width 9 height 9
radio input "true"
radio input "false"
click at [592, 365] on footer "Continuar" at bounding box center [457, 377] width 360 height 39
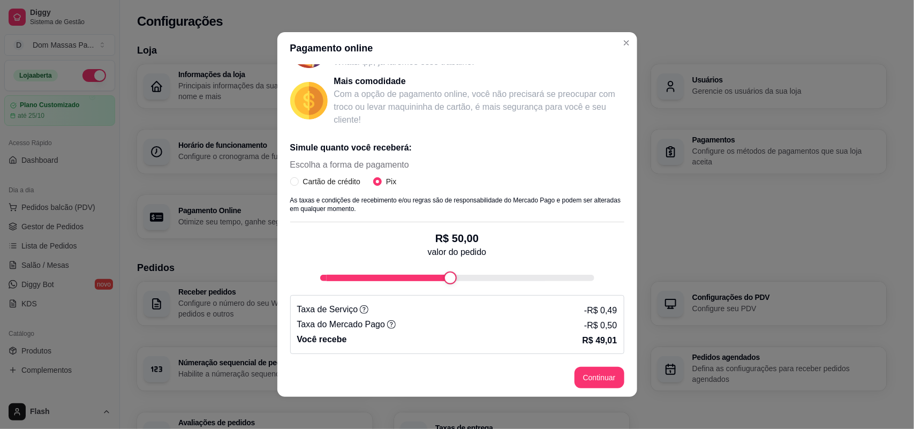
click at [594, 370] on button "Continuar" at bounding box center [599, 377] width 50 height 21
select select "4.98"
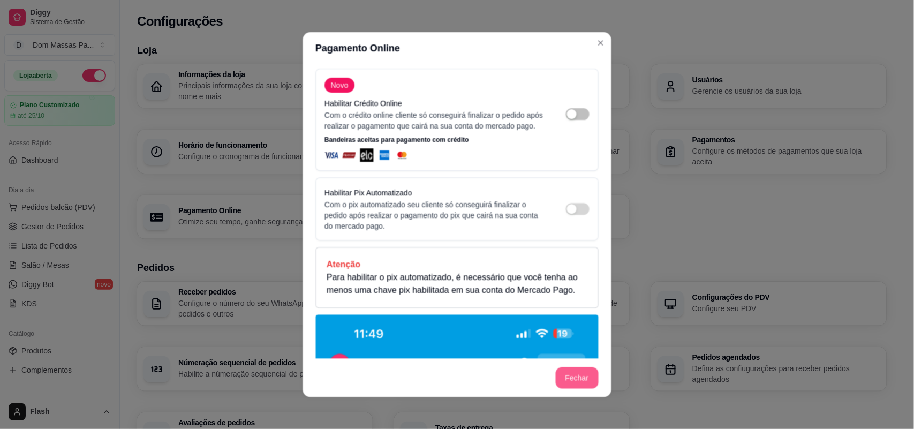
click at [594, 375] on footer "Fechar" at bounding box center [456, 377] width 308 height 39
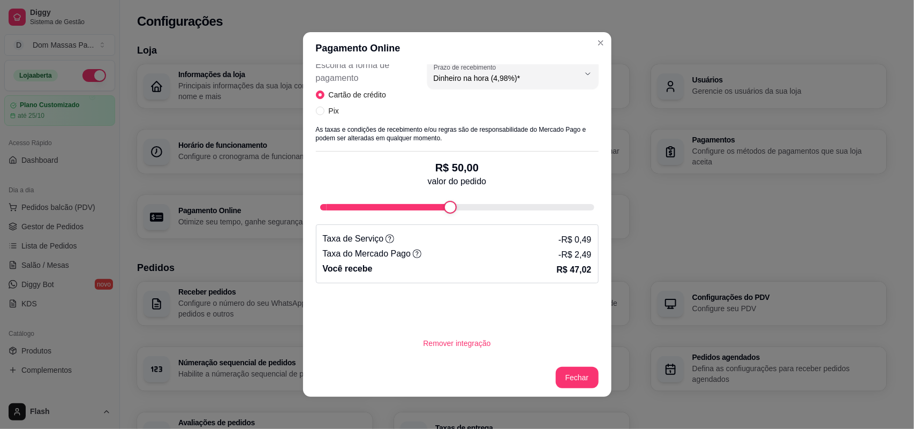
scroll to position [2, 0]
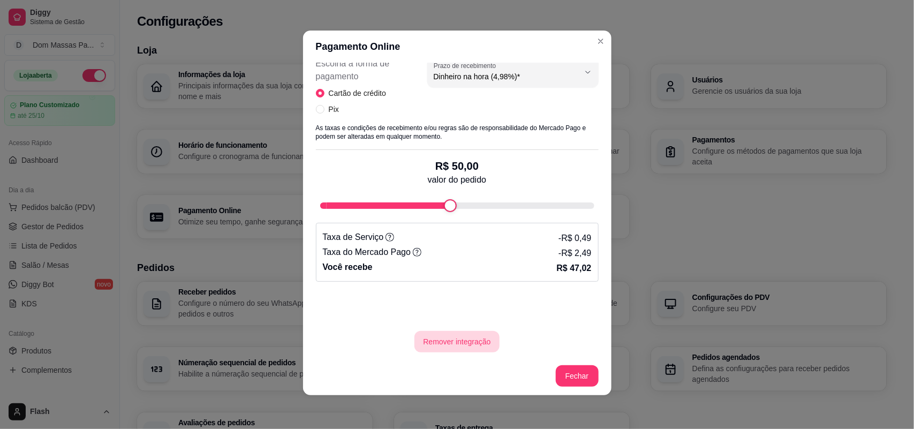
click at [455, 342] on button "Remover integração" at bounding box center [456, 341] width 85 height 21
click at [414, 309] on button "sim" at bounding box center [410, 309] width 40 height 20
